Goal: Transaction & Acquisition: Download file/media

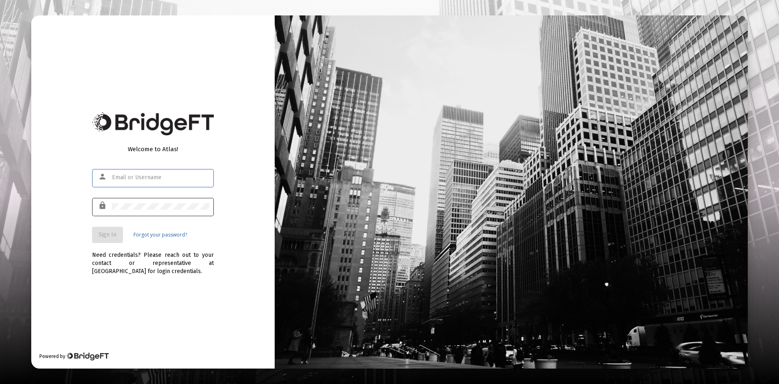
type input "[PERSON_NAME][EMAIL_ADDRESS][DOMAIN_NAME]"
click at [110, 236] on span "Sign In" at bounding box center [108, 234] width 18 height 7
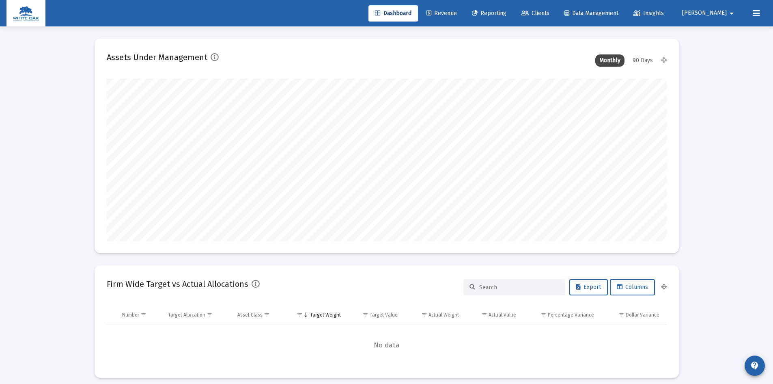
scroll to position [162, 302]
type input "[DATE]"
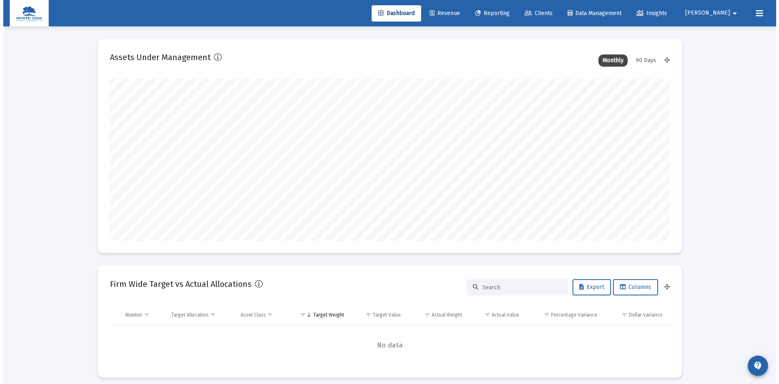
scroll to position [162, 262]
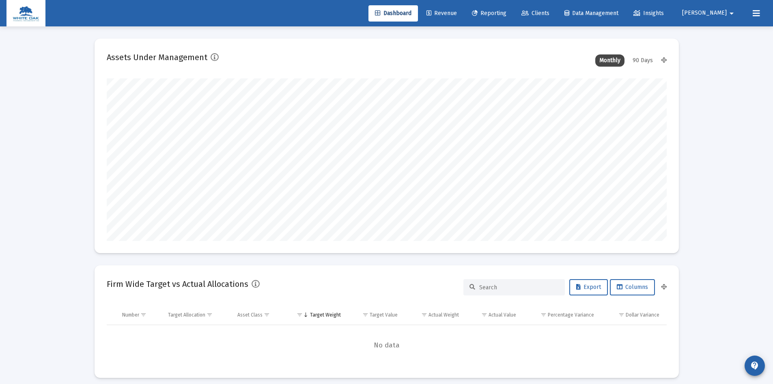
click at [507, 13] on span "Reporting" at bounding box center [489, 13] width 35 height 7
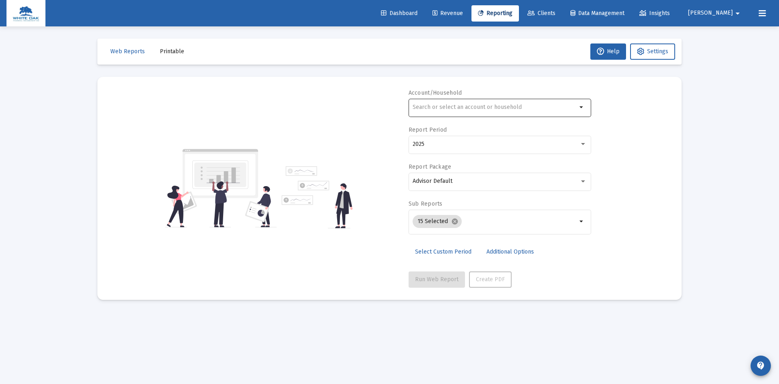
click at [496, 104] on div at bounding box center [495, 107] width 164 height 20
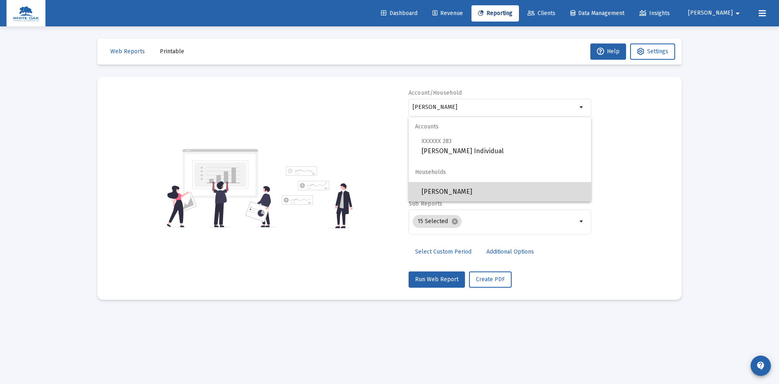
click at [463, 190] on span "[PERSON_NAME]" at bounding box center [503, 191] width 163 height 19
type input "[PERSON_NAME]"
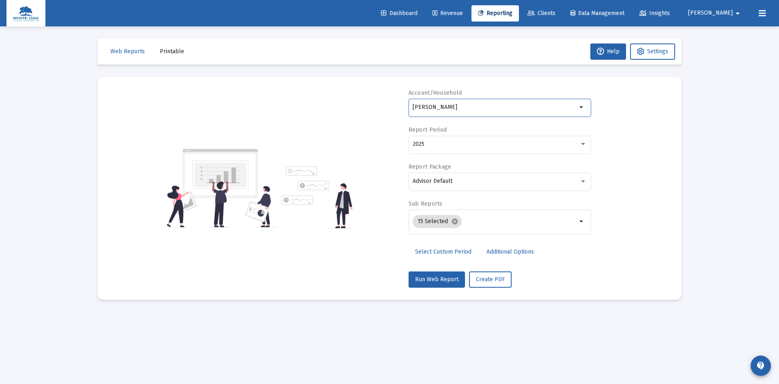
click at [163, 50] on span "Printable" at bounding box center [172, 51] width 24 height 7
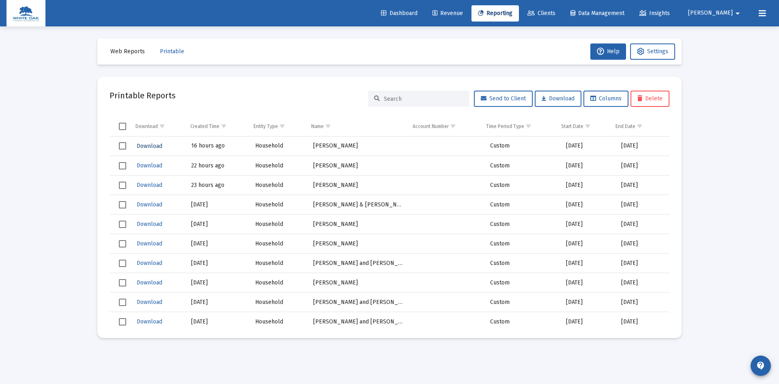
click at [144, 145] on span "Download" at bounding box center [150, 145] width 26 height 7
click at [155, 147] on span "Download" at bounding box center [150, 145] width 26 height 7
